Goal: Use online tool/utility: Utilize a website feature to perform a specific function

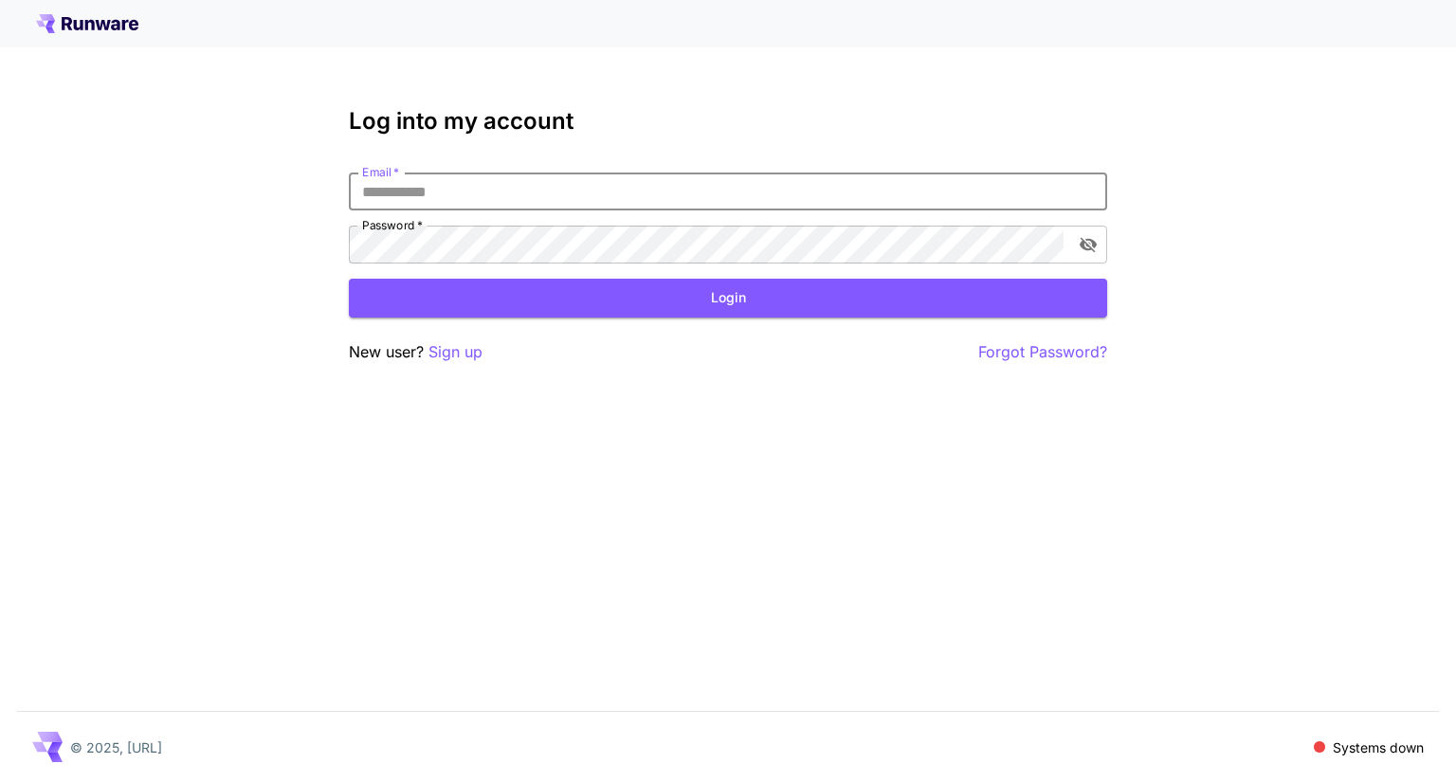
click at [489, 193] on input "Email   *" at bounding box center [728, 192] width 758 height 38
type input "**********"
click at [737, 295] on button "Login" at bounding box center [728, 298] width 758 height 39
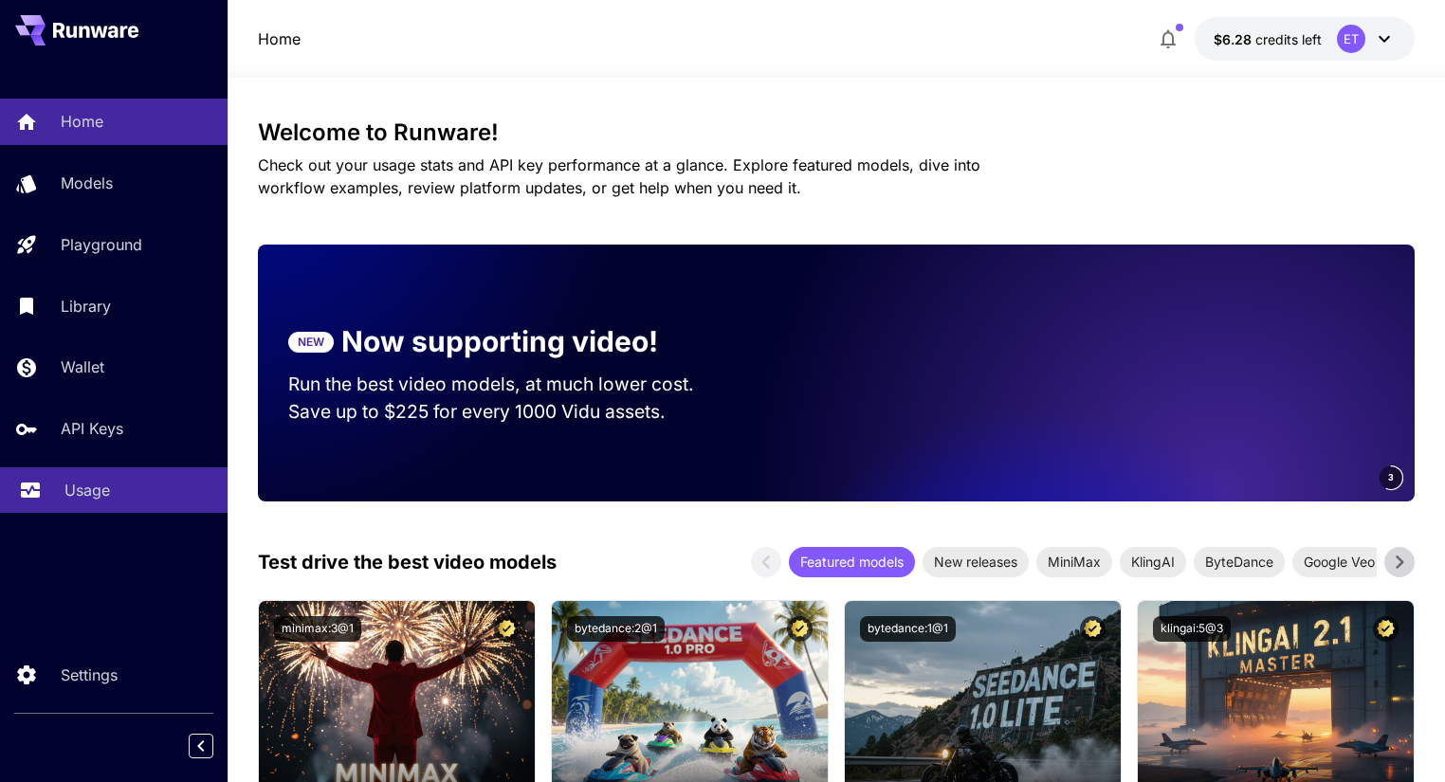
click at [80, 482] on p "Usage" at bounding box center [87, 490] width 46 height 23
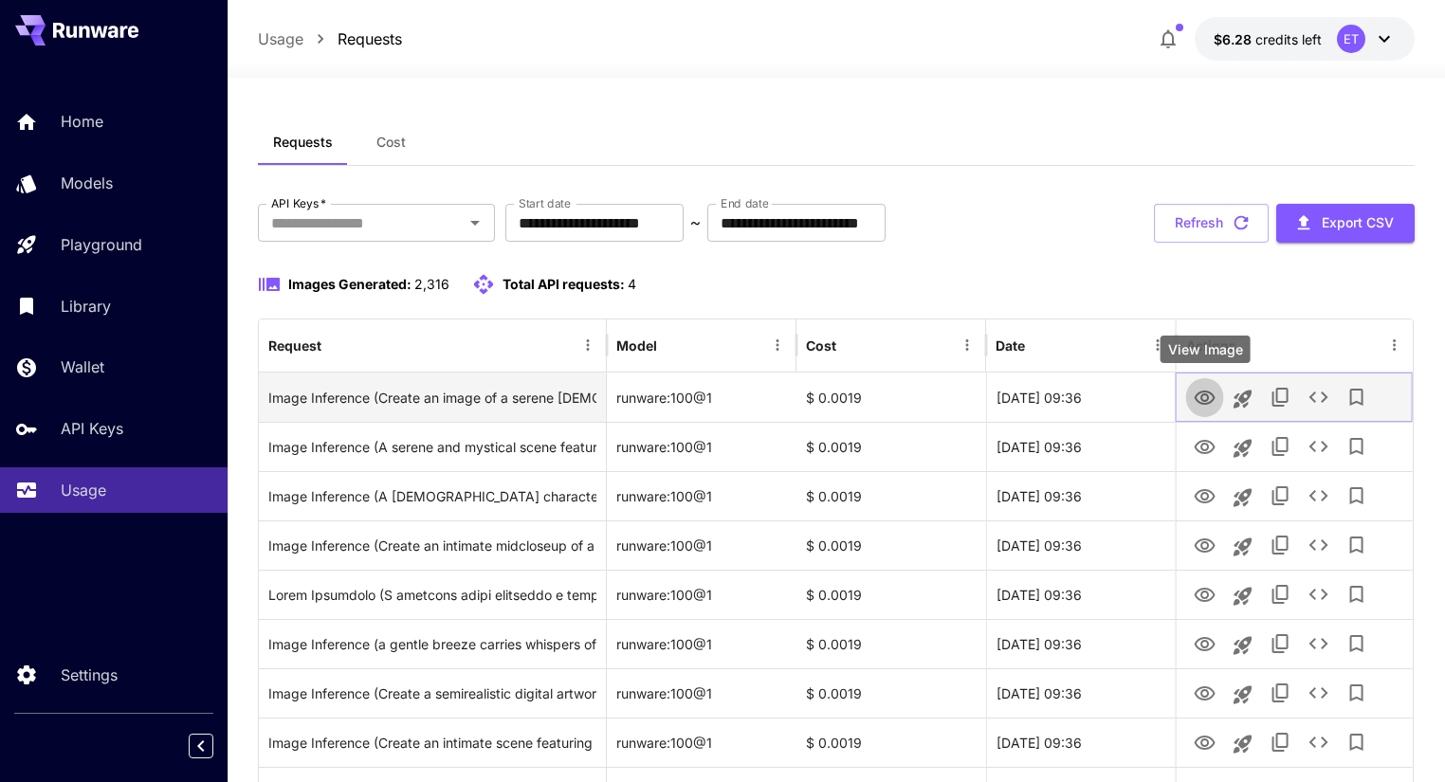
click at [1202, 391] on icon "View Image" at bounding box center [1204, 398] width 21 height 14
click at [1238, 392] on icon "Launch in playground" at bounding box center [1242, 399] width 18 height 18
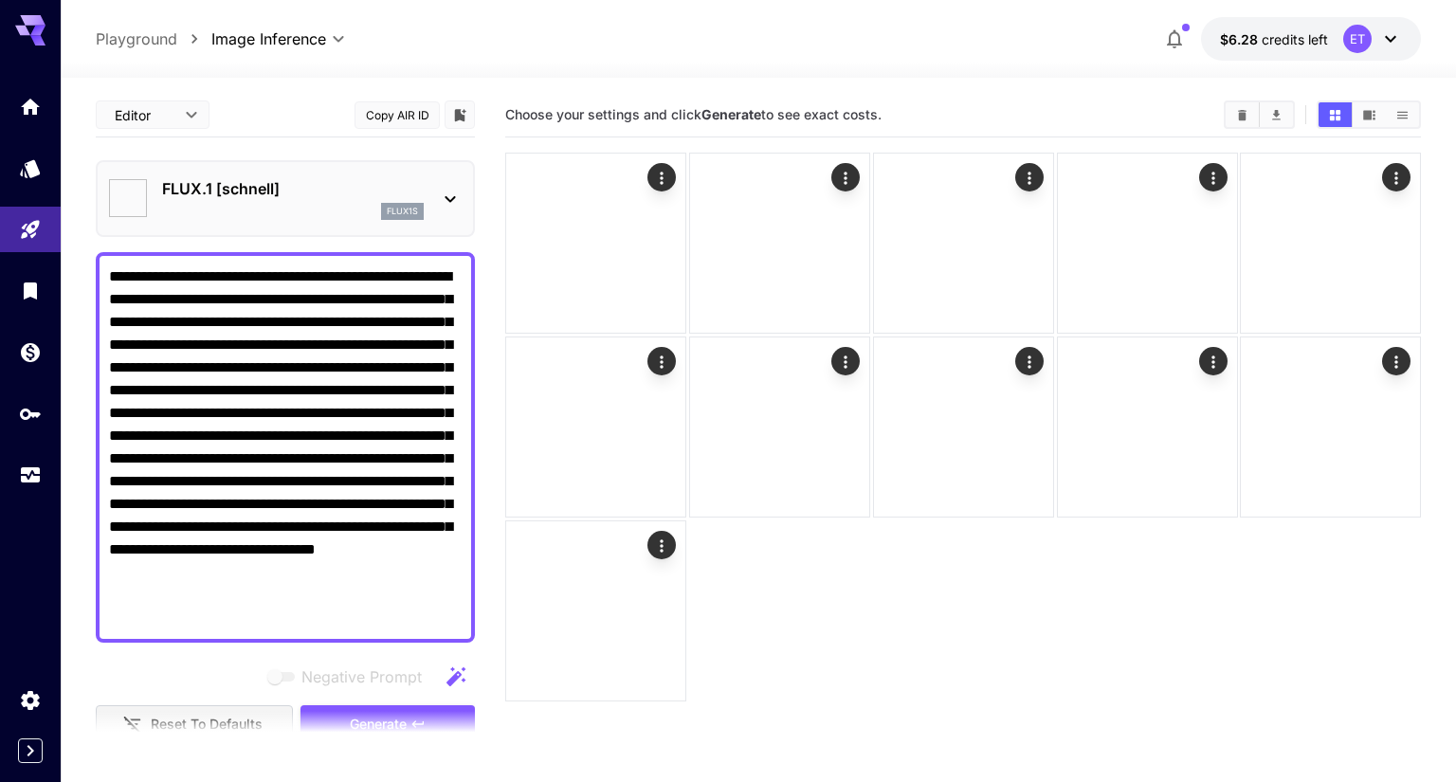
type input "**********"
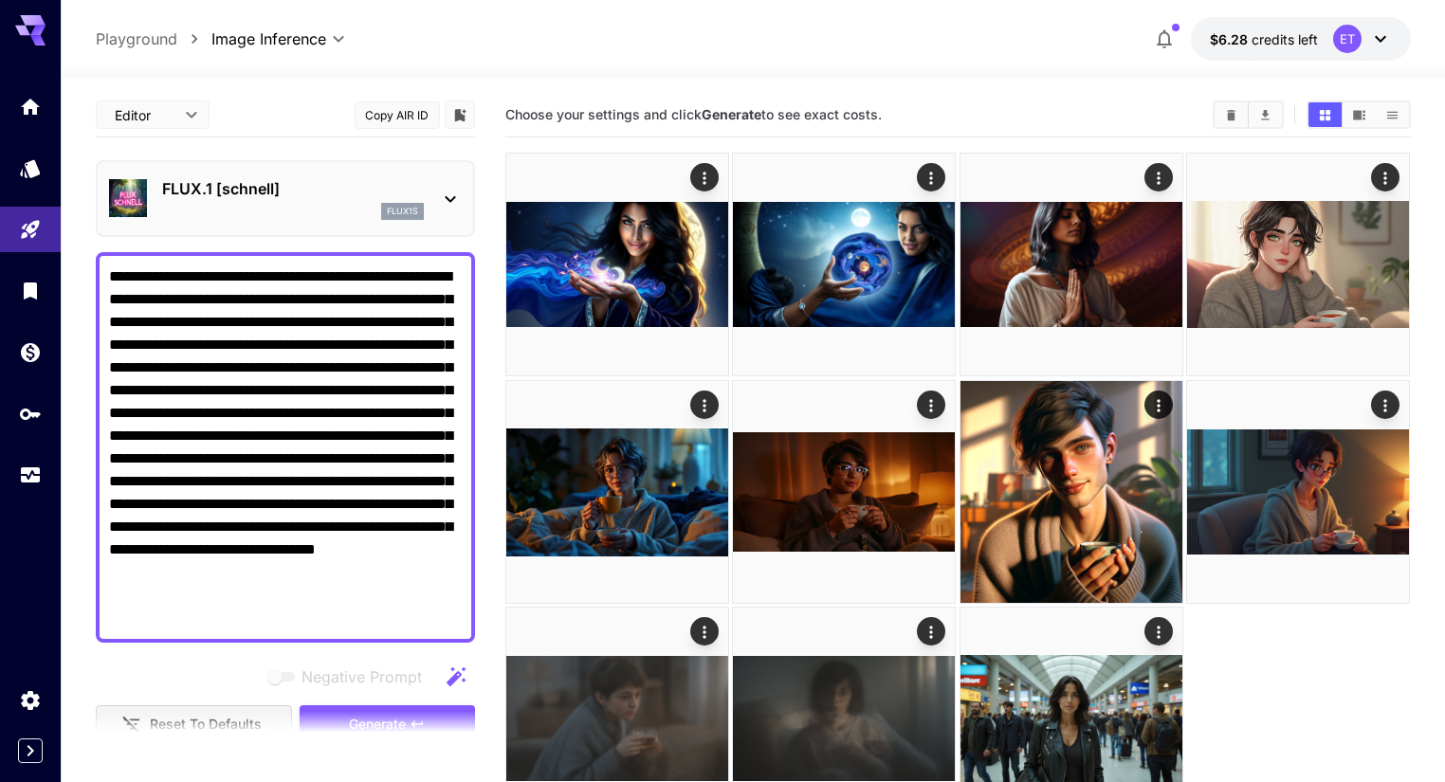
click at [446, 194] on icon at bounding box center [450, 199] width 23 height 23
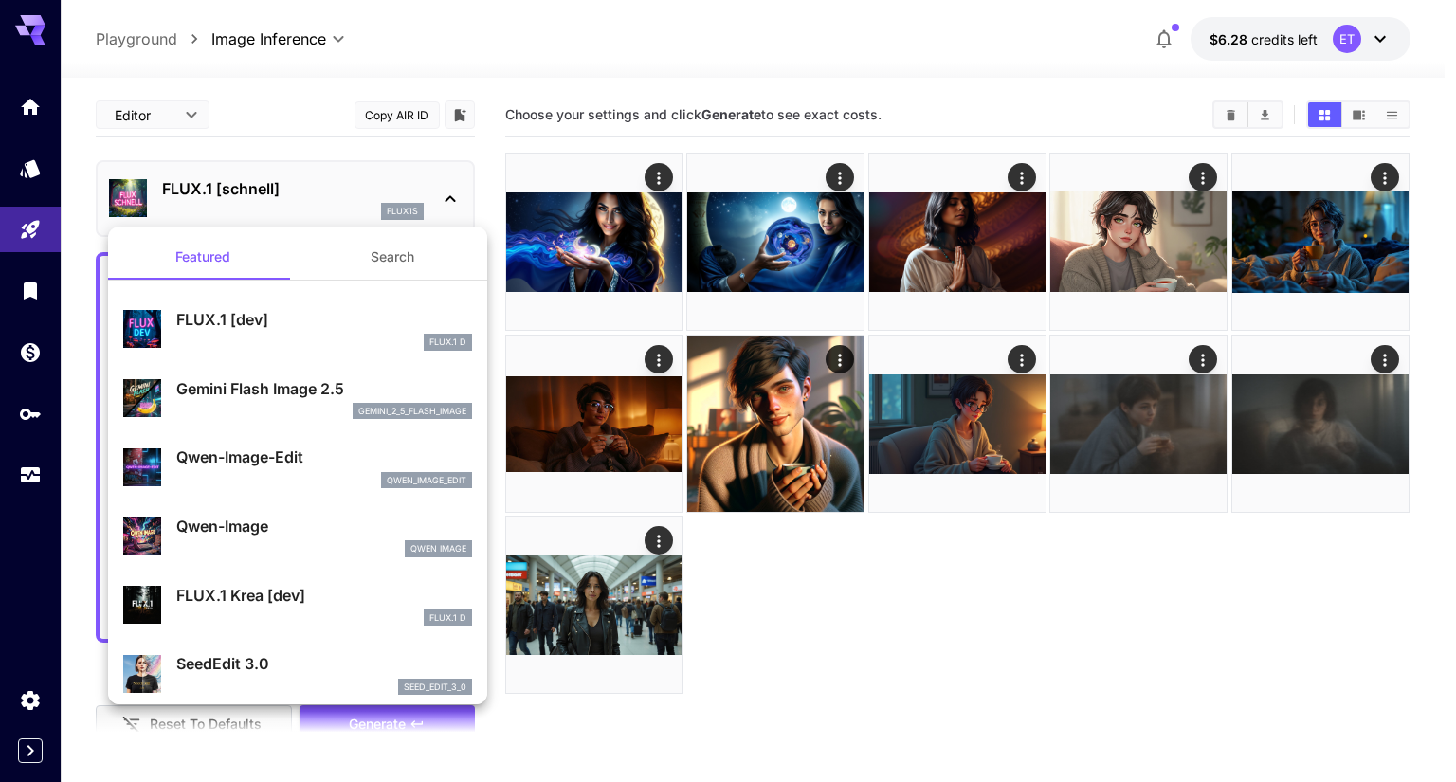
click at [252, 394] on p "Gemini Flash Image 2.5" at bounding box center [324, 388] width 296 height 23
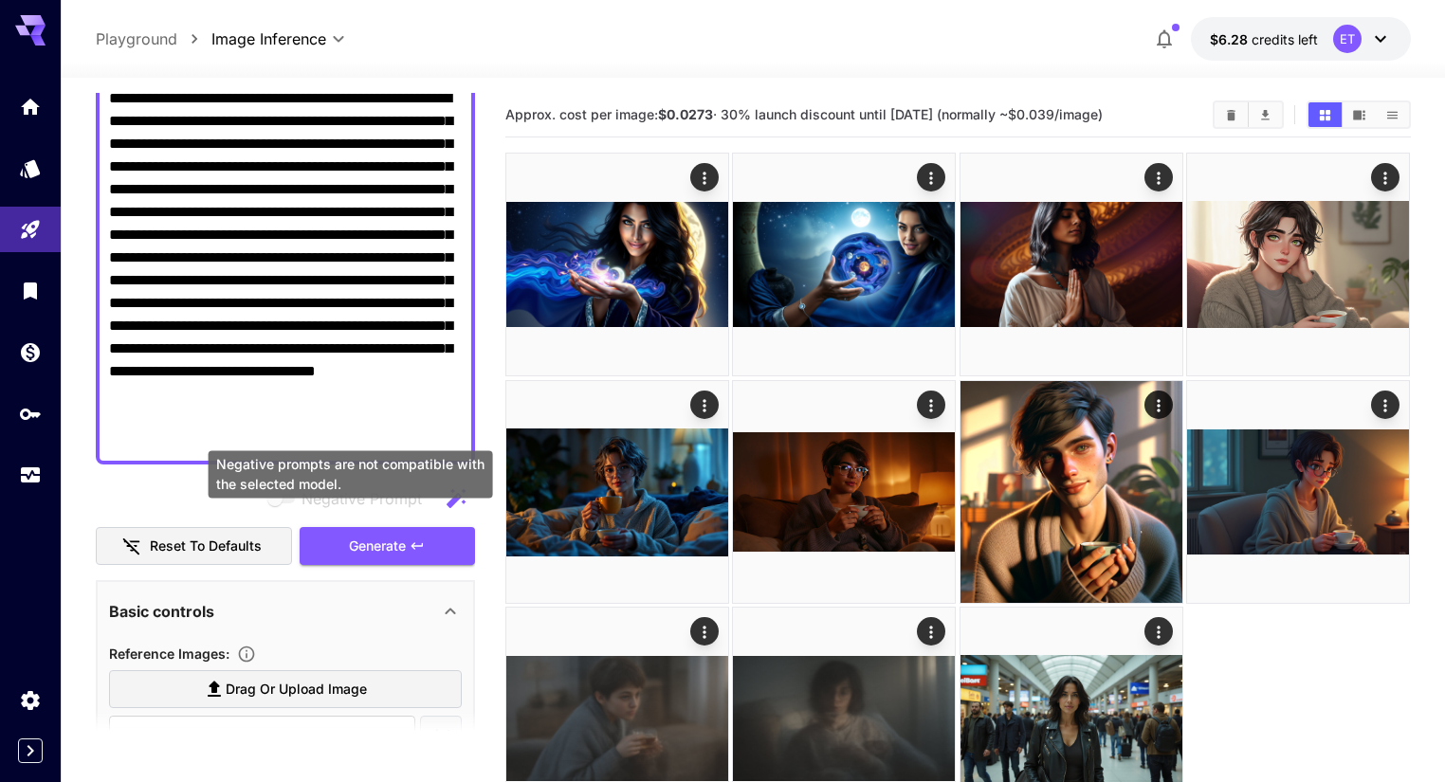
scroll to position [228, 0]
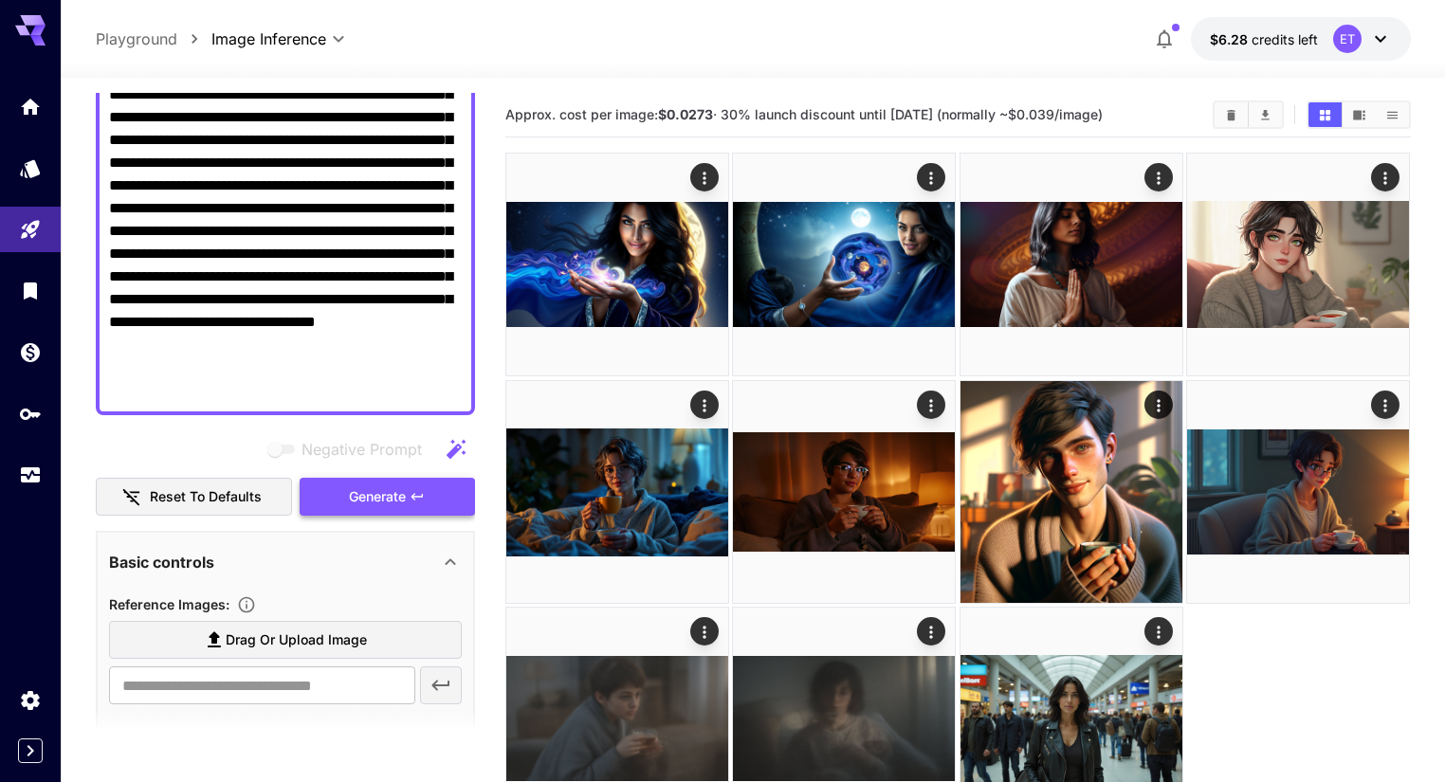
click at [383, 497] on span "Generate" at bounding box center [377, 497] width 57 height 24
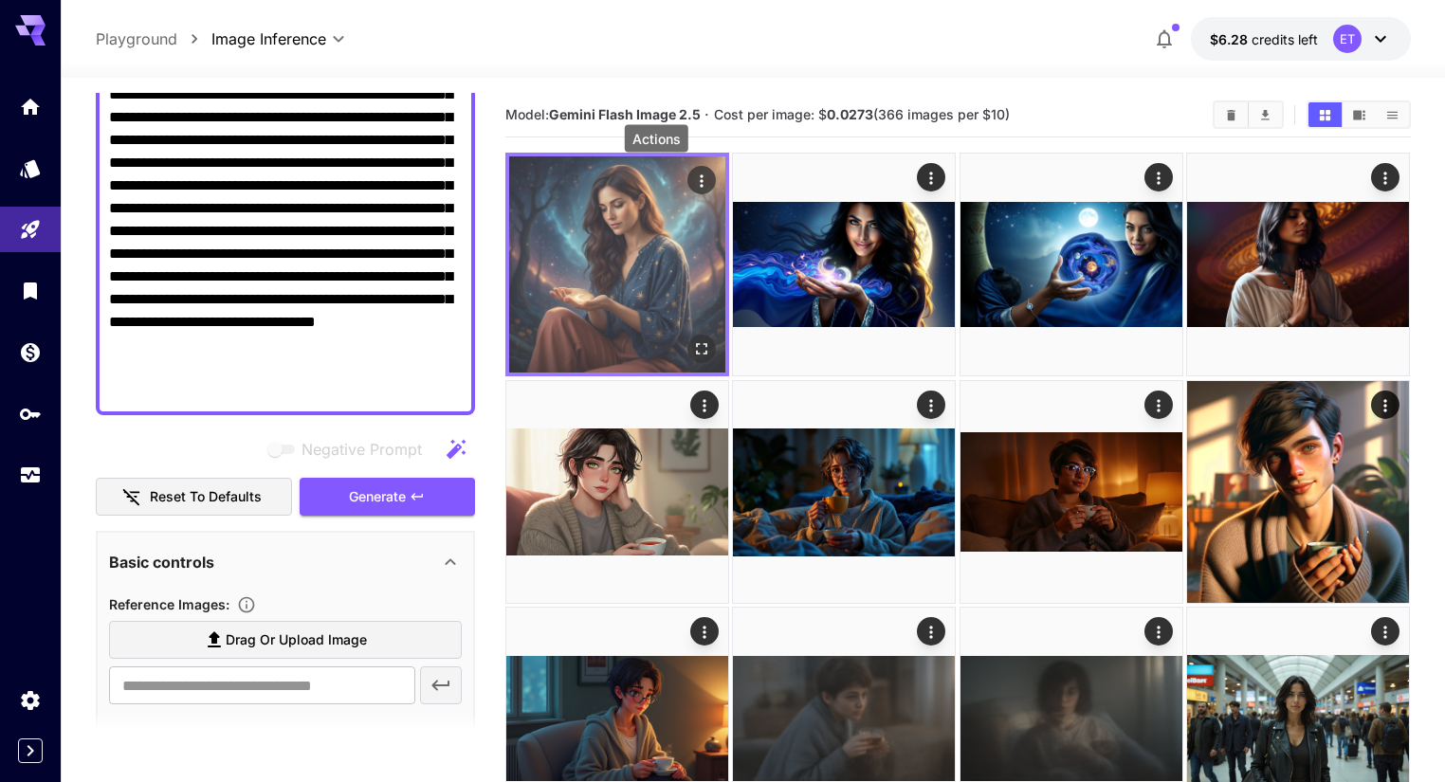
click at [692, 177] on icon "Actions" at bounding box center [701, 181] width 19 height 19
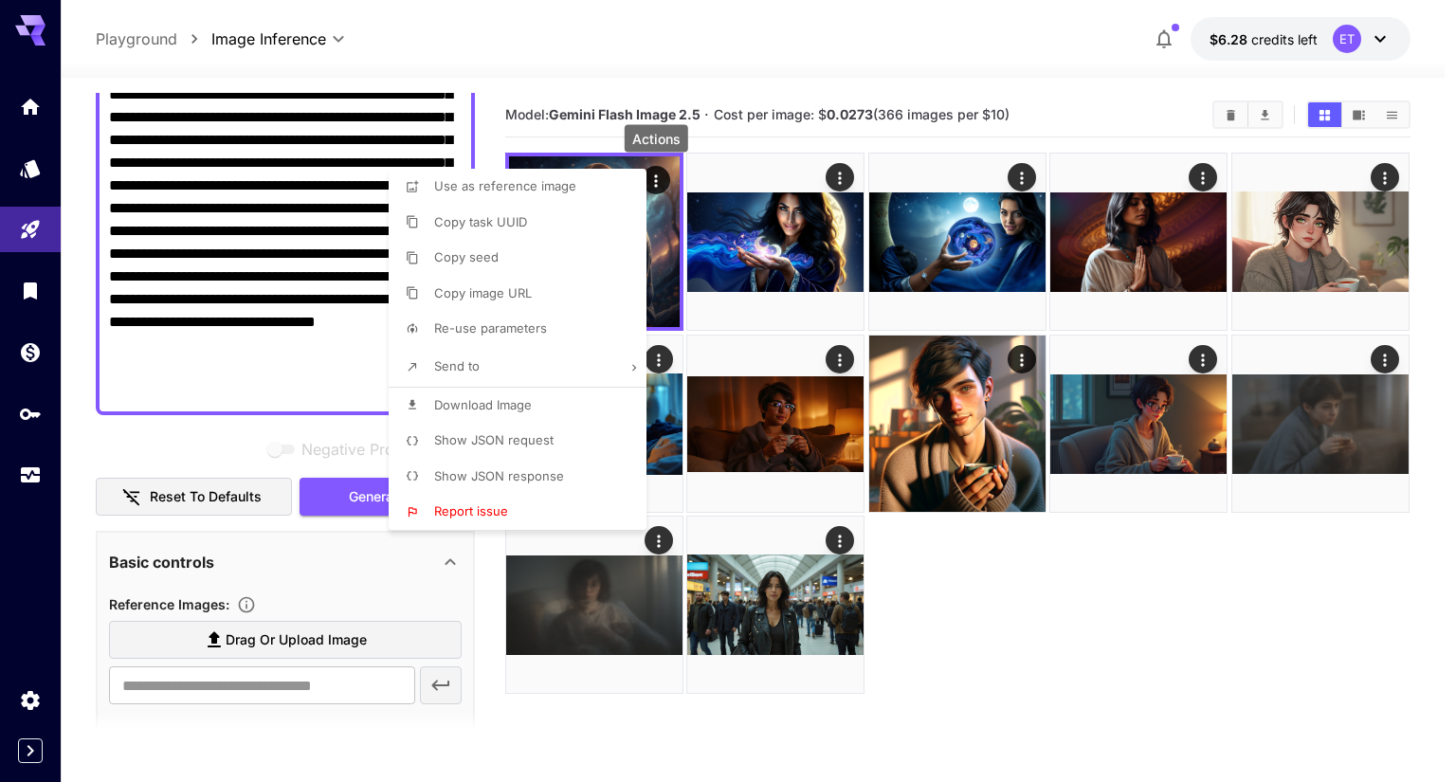
click at [8, 545] on div at bounding box center [728, 391] width 1456 height 782
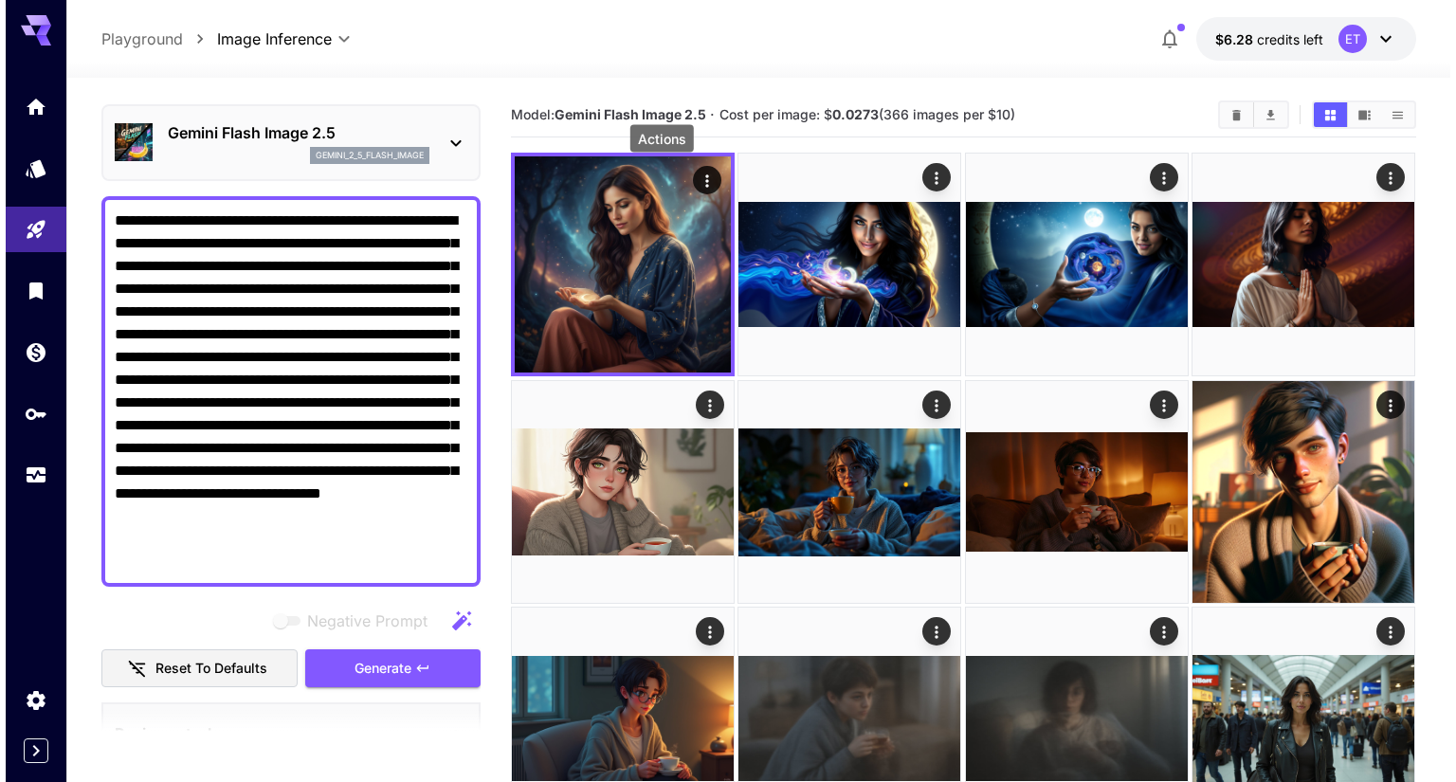
scroll to position [0, 0]
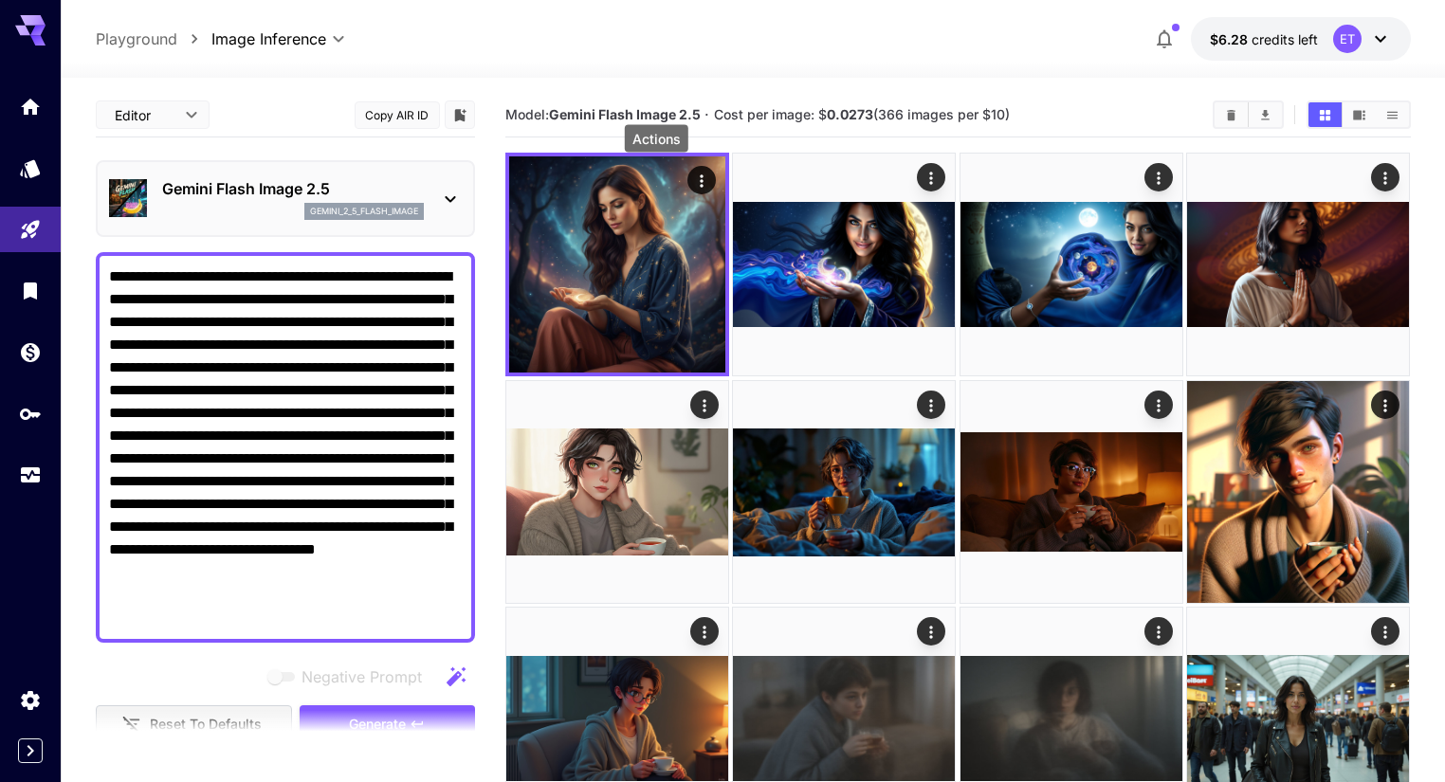
click at [449, 195] on icon at bounding box center [450, 199] width 23 height 23
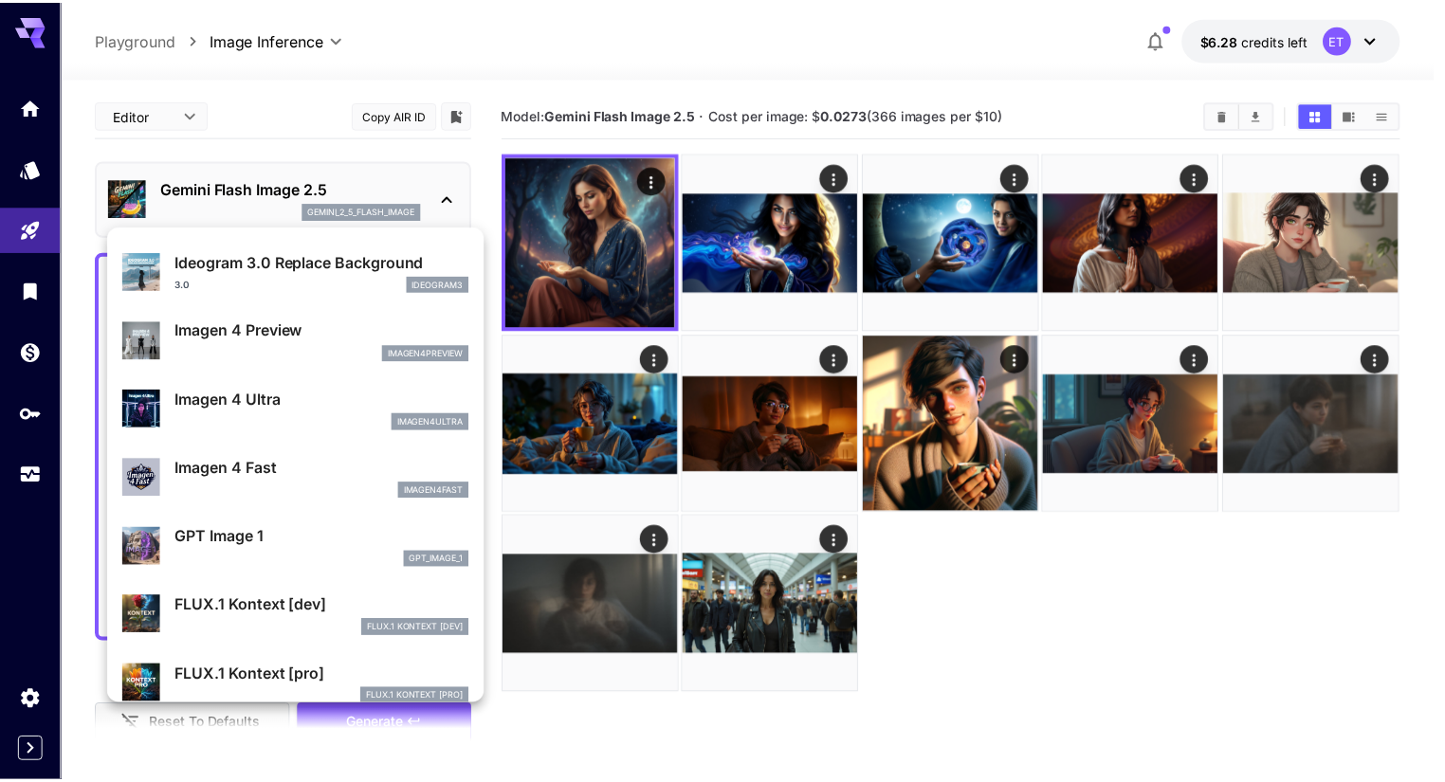
scroll to position [836, 0]
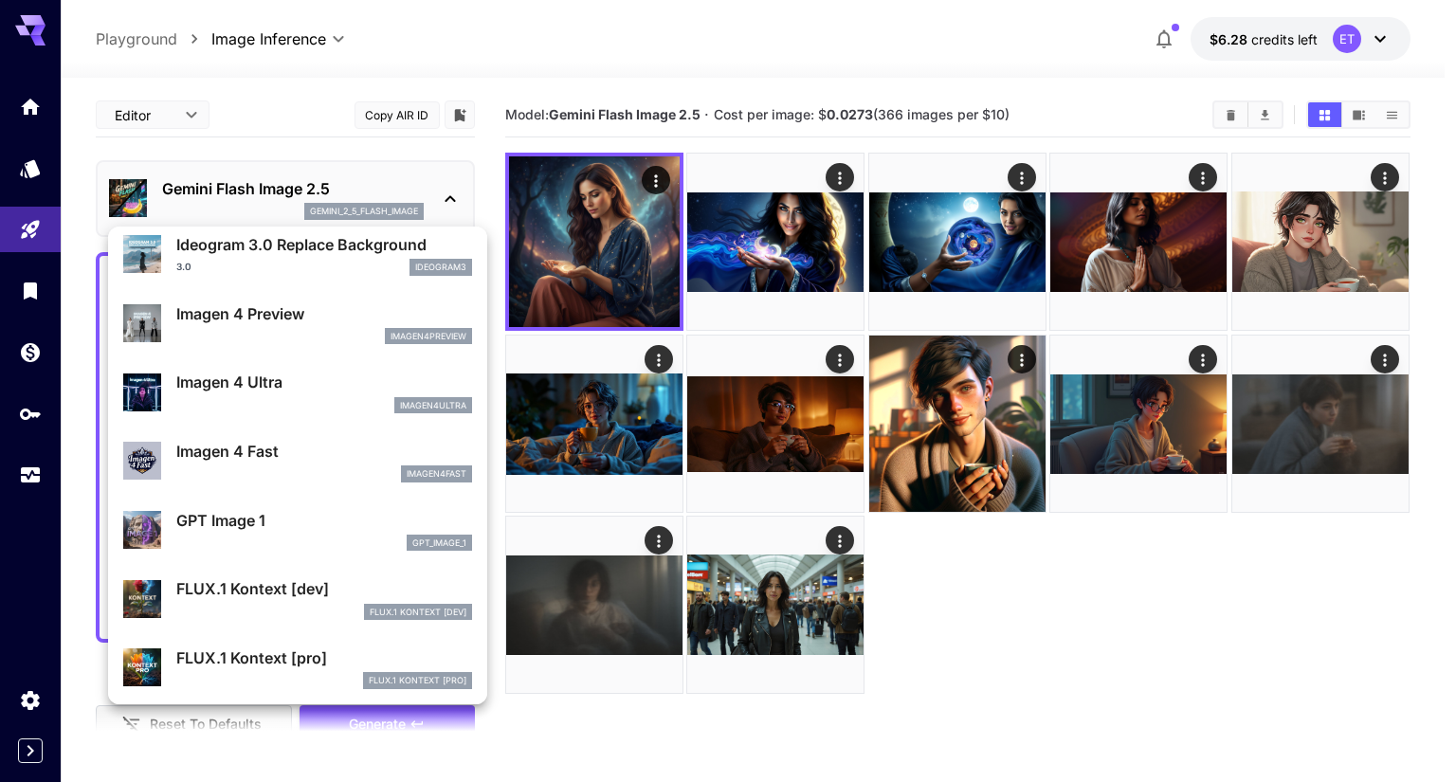
click at [208, 372] on p "Imagen 4 Ultra" at bounding box center [324, 382] width 296 height 23
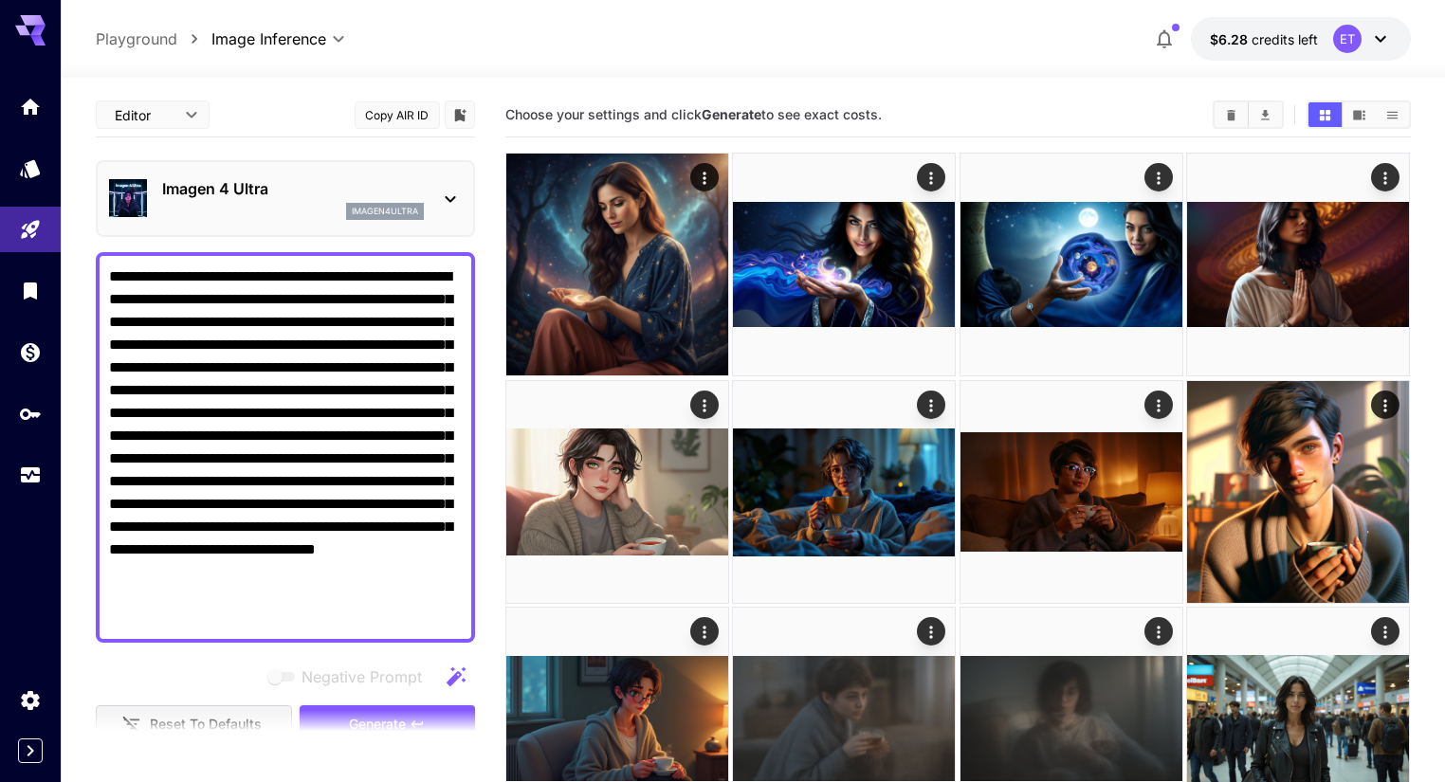
scroll to position [152, 0]
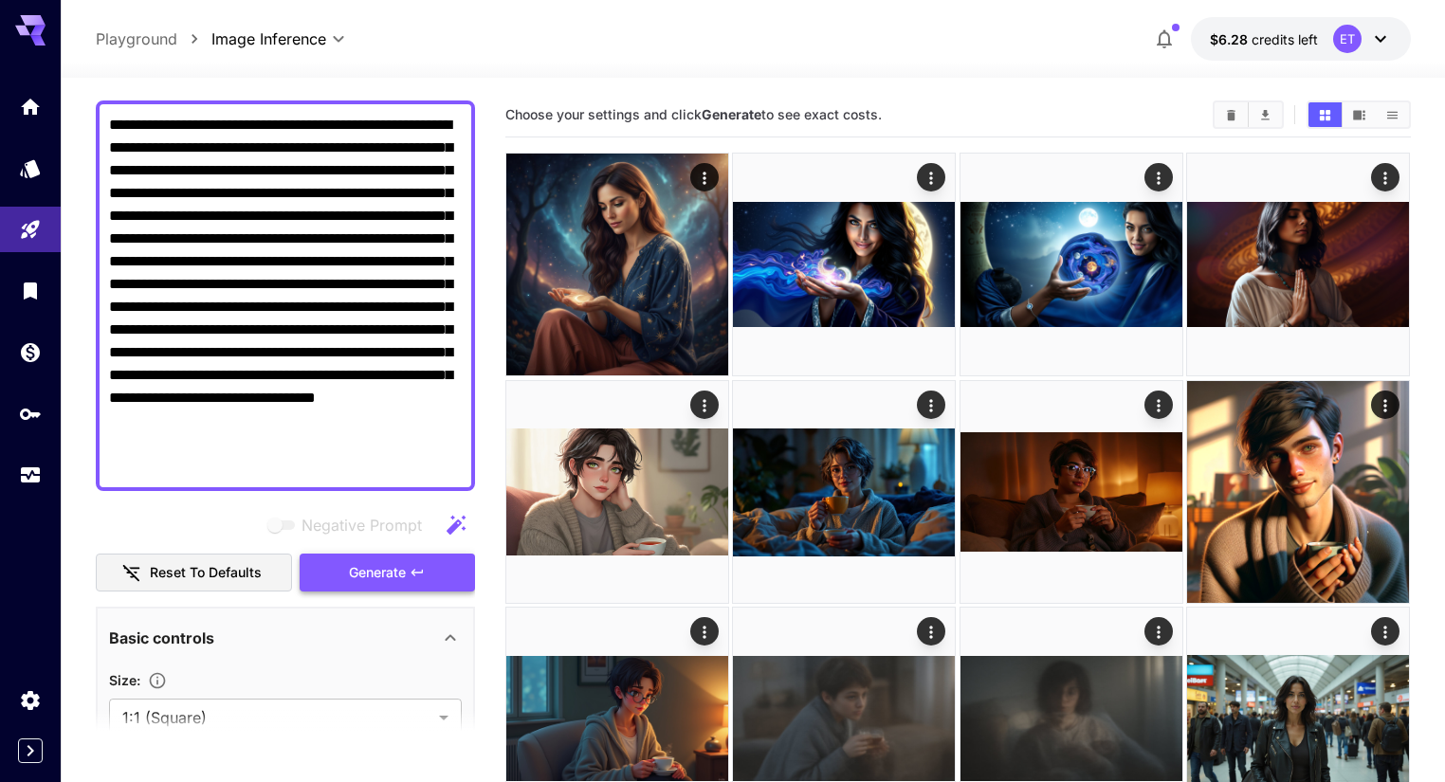
click at [360, 569] on span "Generate" at bounding box center [377, 573] width 57 height 24
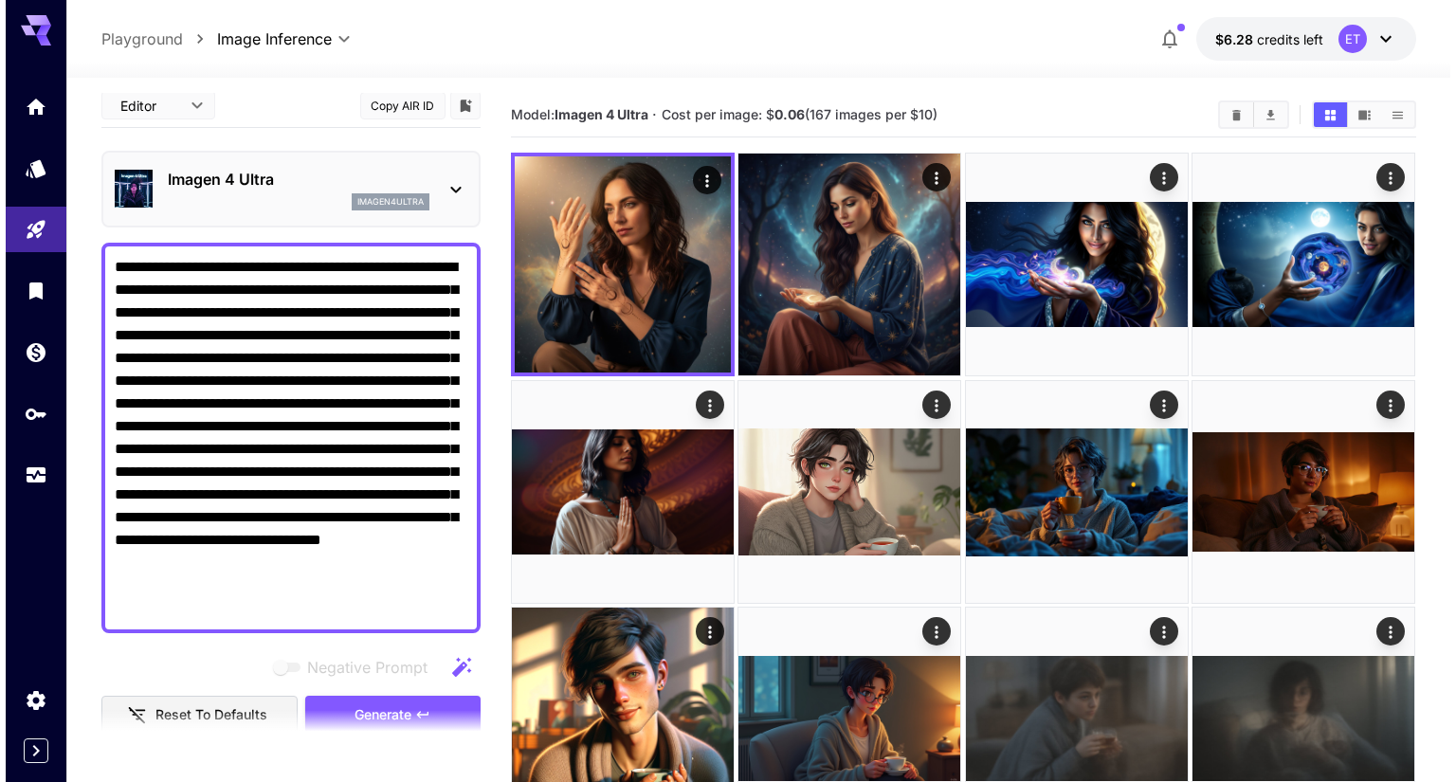
scroll to position [0, 0]
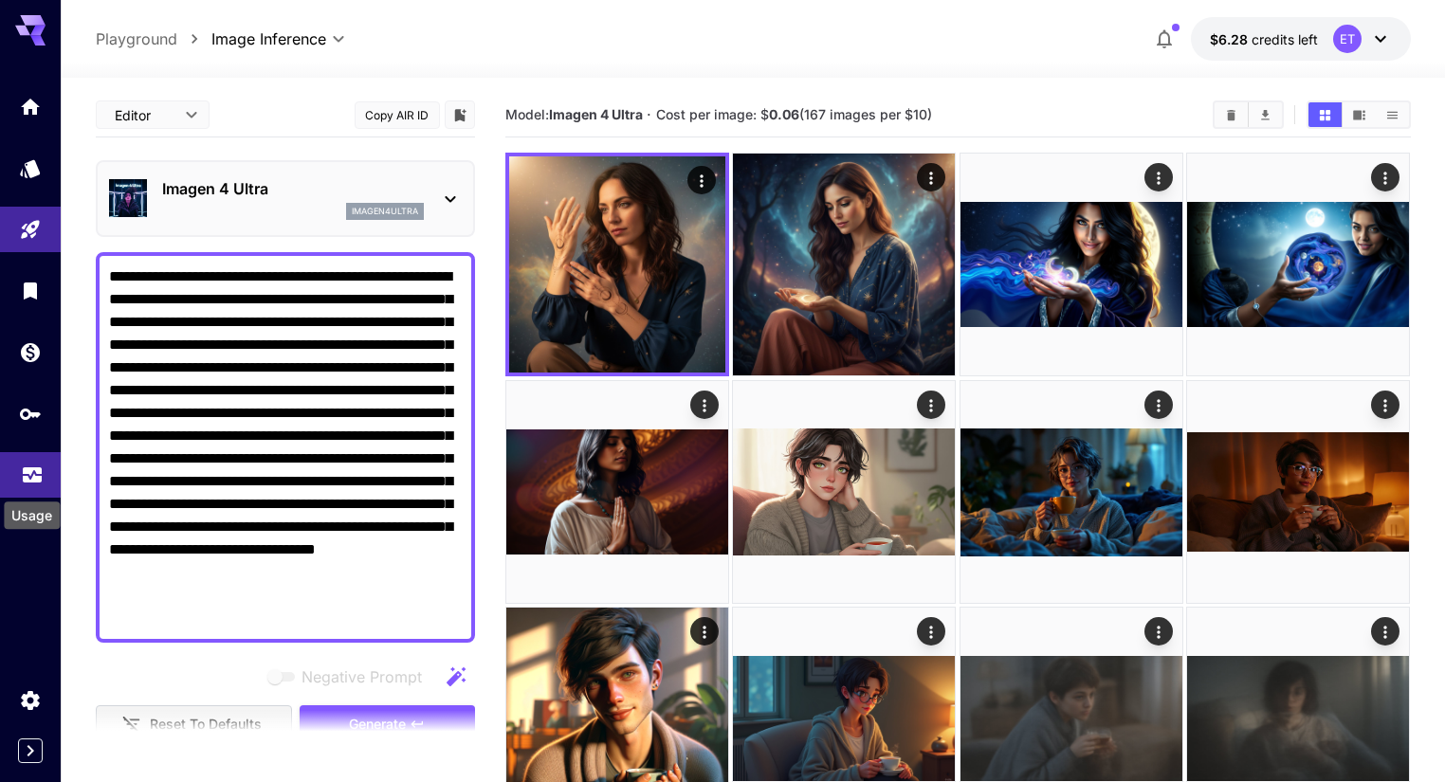
click at [21, 464] on icon "Usage" at bounding box center [32, 469] width 23 height 23
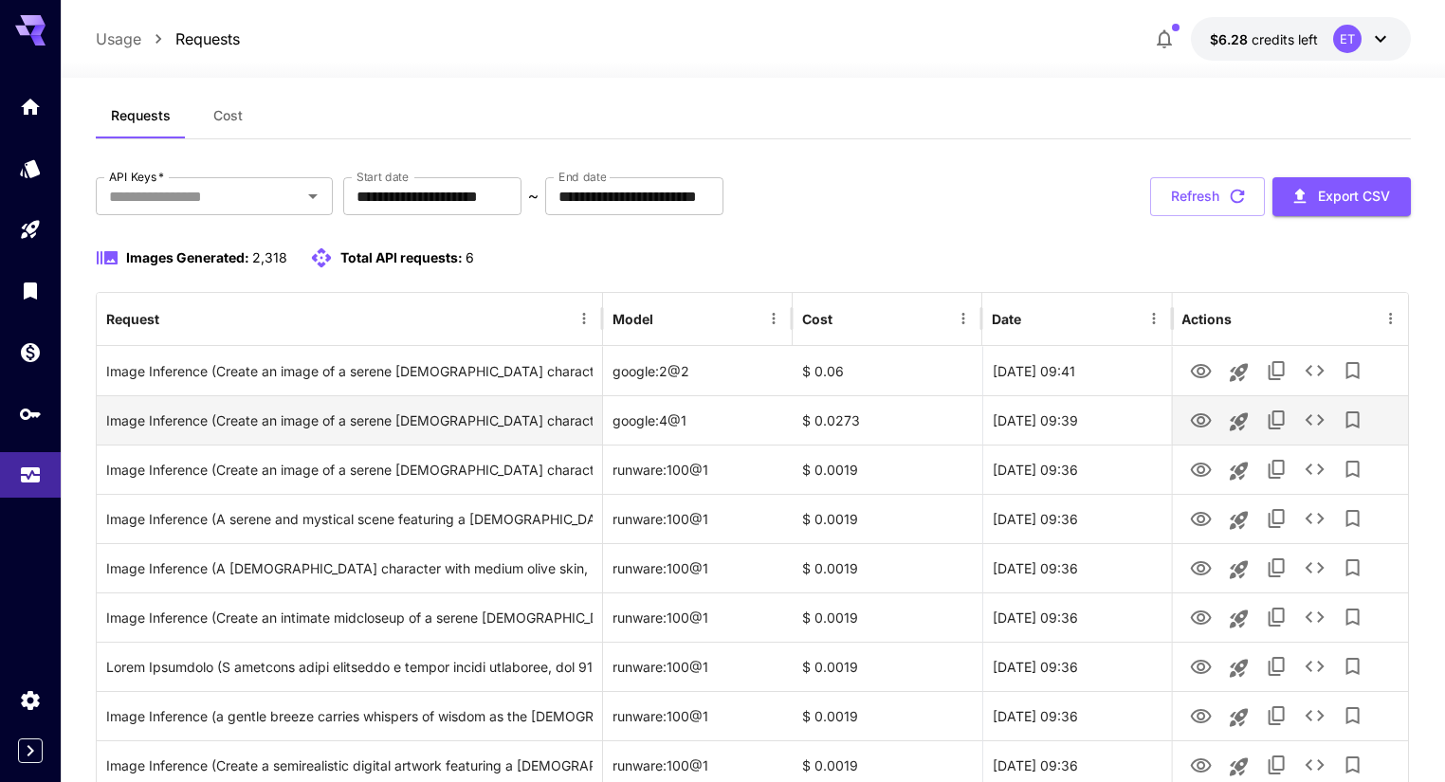
scroll to position [76, 0]
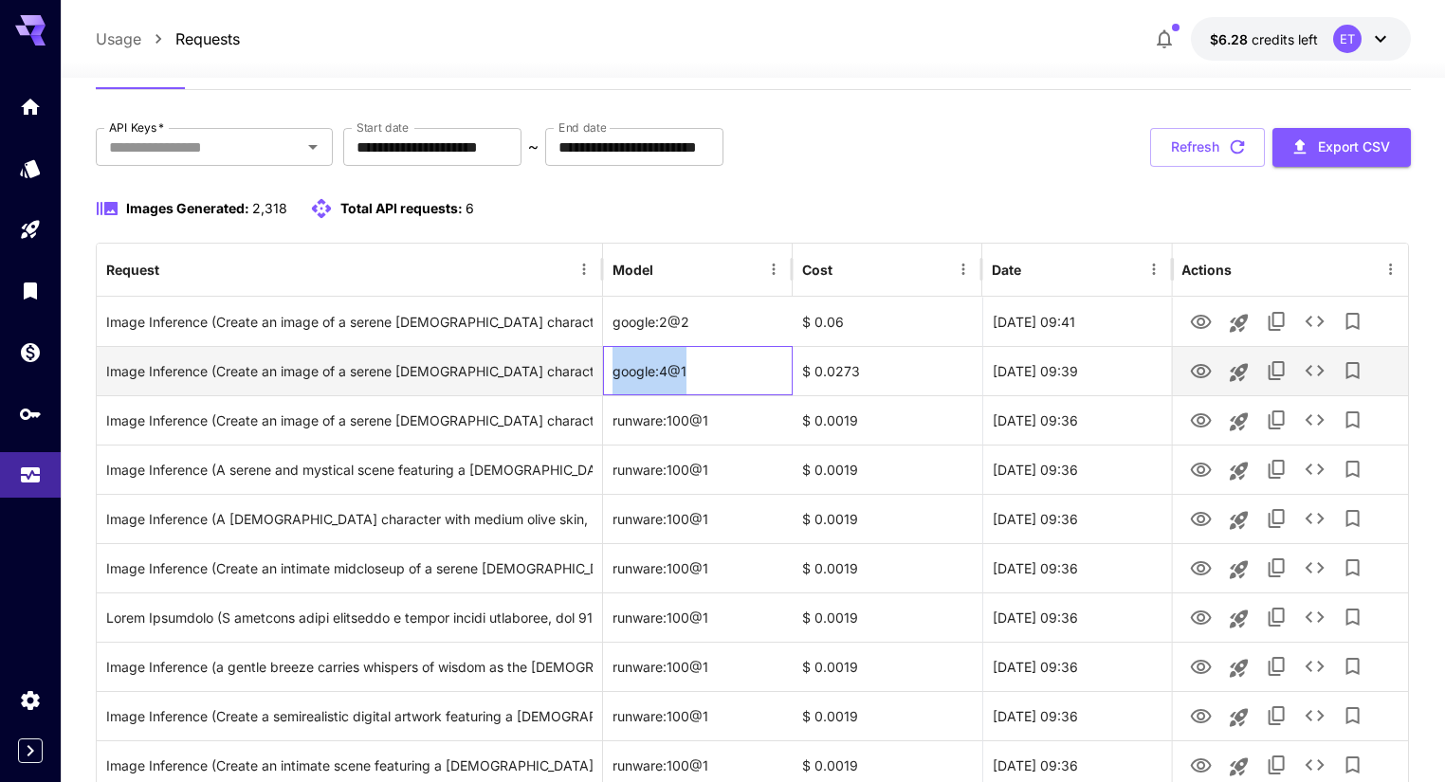
drag, startPoint x: 686, startPoint y: 367, endPoint x: 612, endPoint y: 375, distance: 74.4
click at [612, 375] on div "google:4@1" at bounding box center [698, 370] width 190 height 49
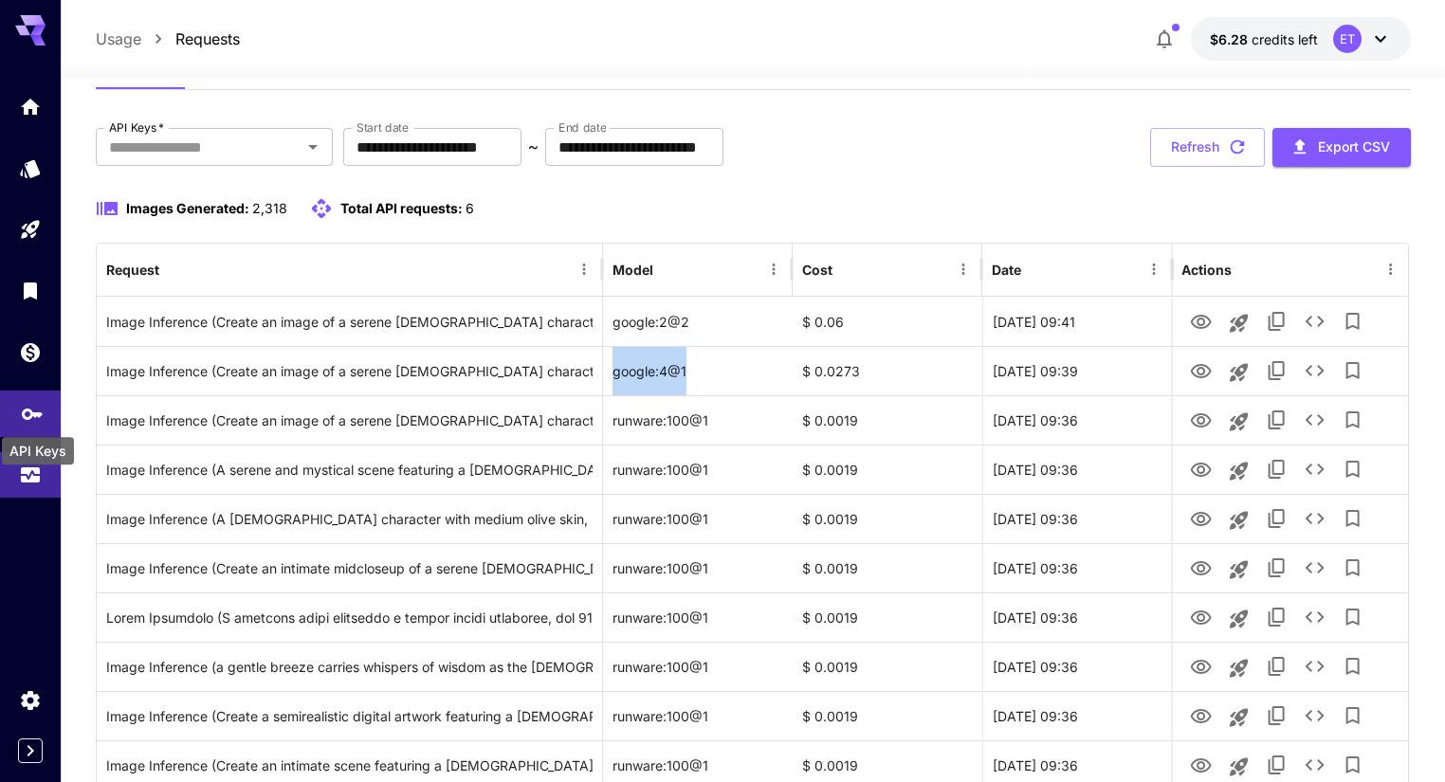
click at [35, 413] on icon "API Keys" at bounding box center [32, 407] width 21 height 11
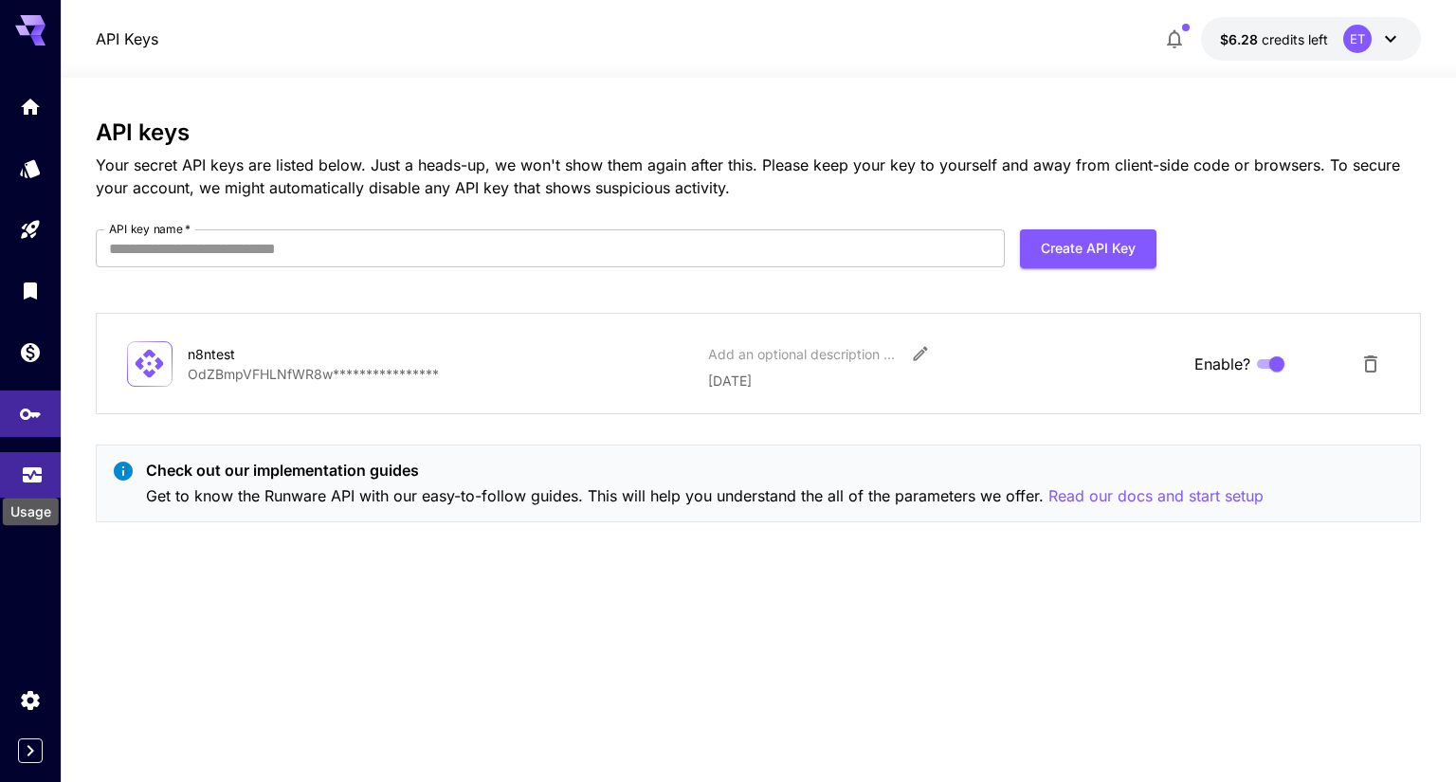
click at [24, 481] on icon "Usage" at bounding box center [32, 469] width 23 height 23
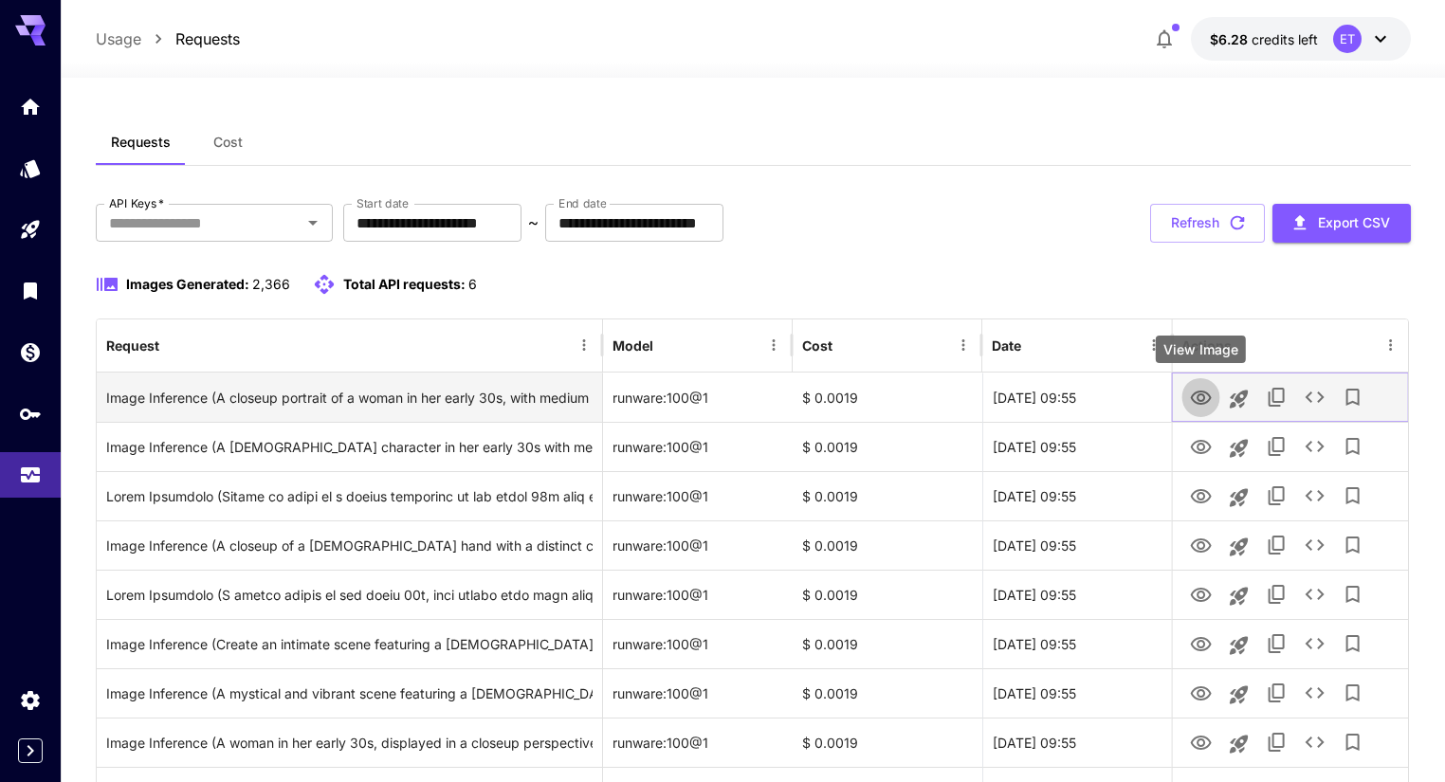
click at [1199, 394] on icon "View Image" at bounding box center [1200, 398] width 21 height 14
click at [1244, 391] on icon "Launch in playground" at bounding box center [1238, 399] width 18 height 18
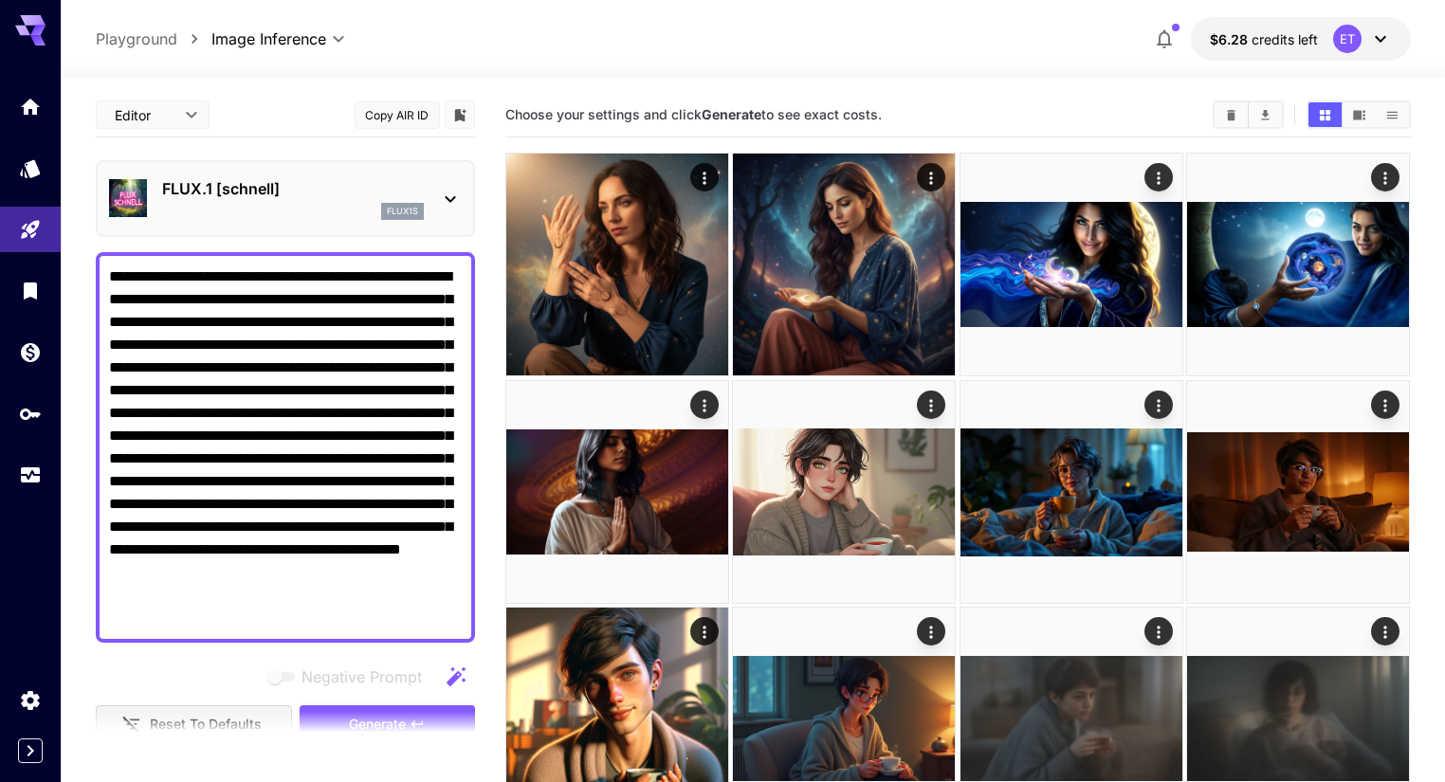
click at [228, 345] on textarea "**********" at bounding box center [285, 447] width 353 height 364
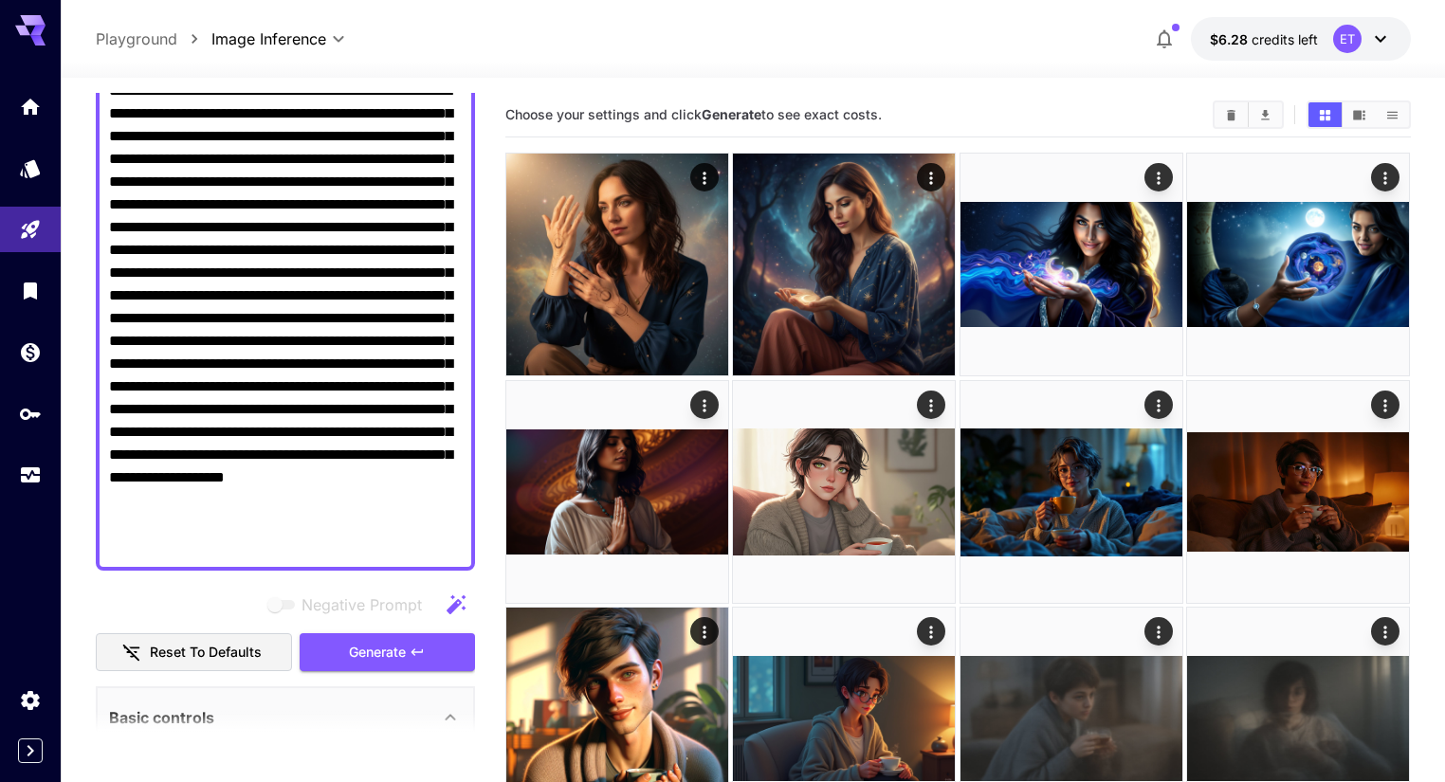
scroll to position [228, 0]
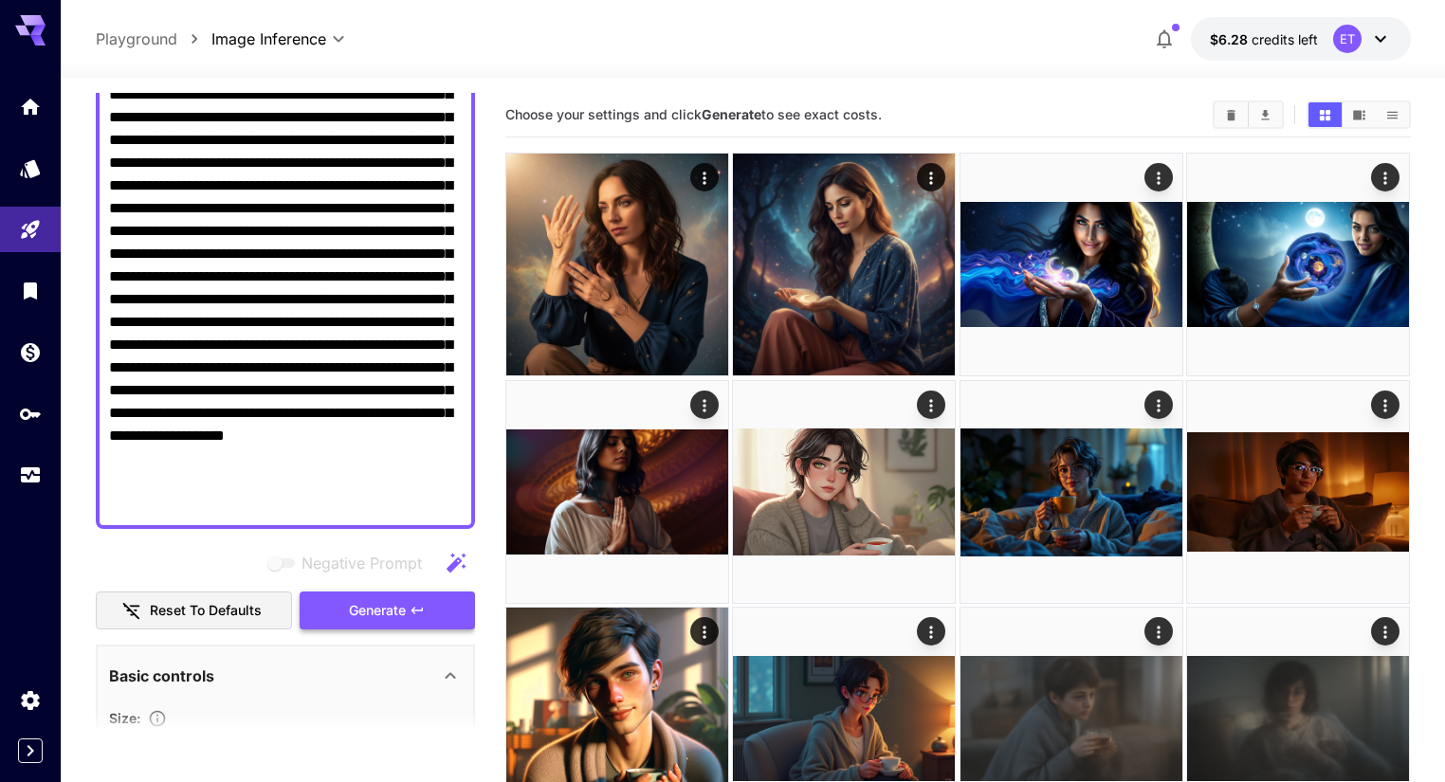
type textarea "**********"
click at [378, 607] on span "Generate" at bounding box center [377, 611] width 57 height 24
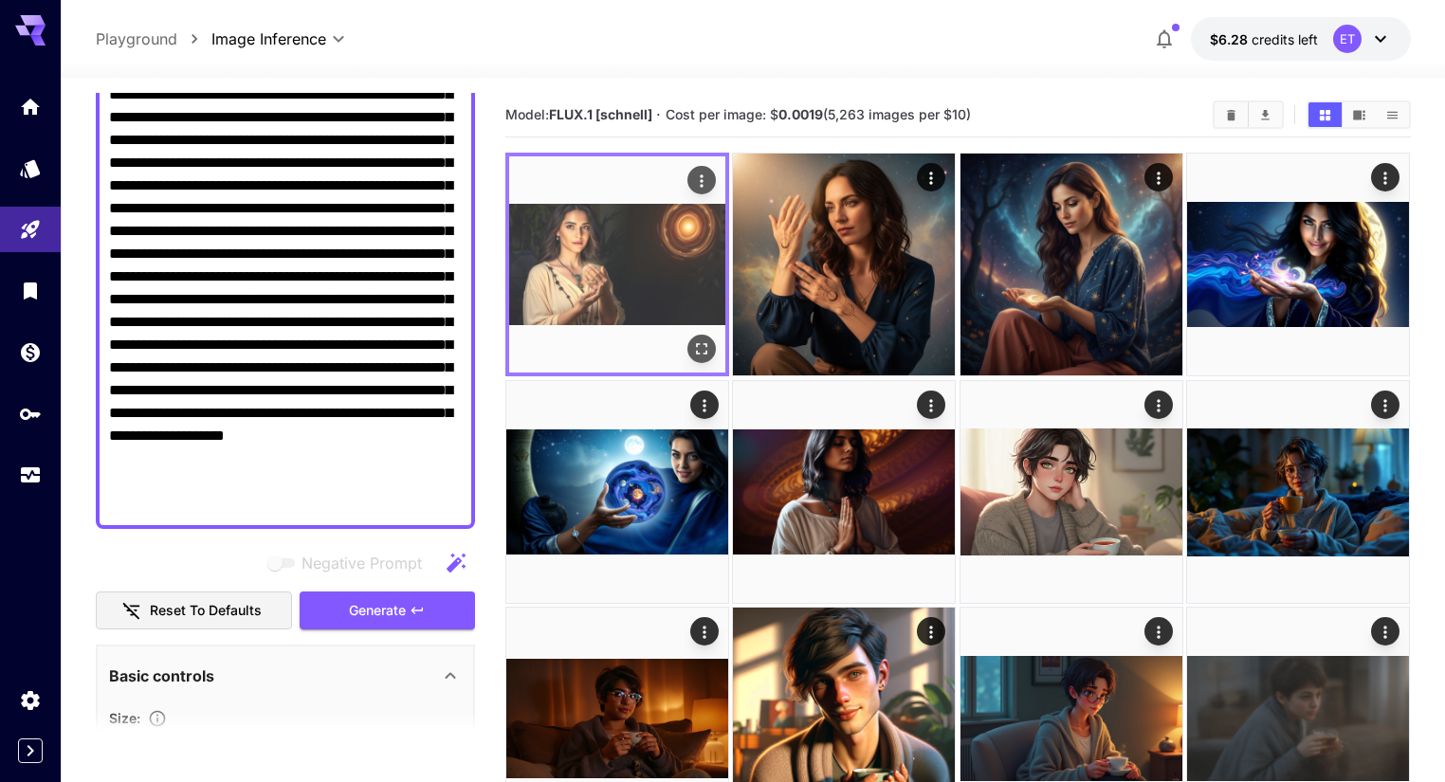
click at [605, 247] on img at bounding box center [617, 264] width 216 height 216
click at [692, 339] on icon "Open in fullscreen" at bounding box center [701, 348] width 19 height 19
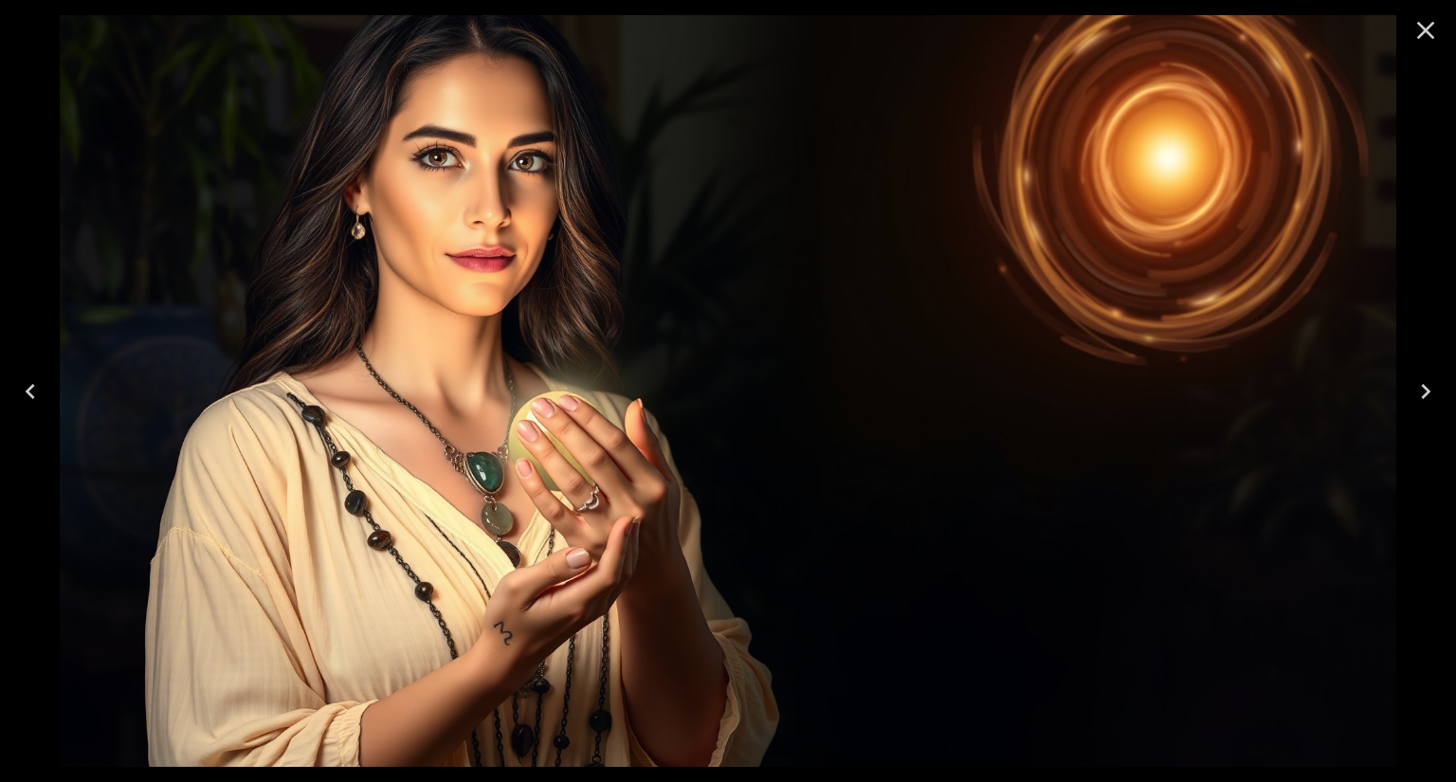
click at [1422, 27] on icon "Close" at bounding box center [1426, 31] width 18 height 18
